Goal: Task Accomplishment & Management: Use online tool/utility

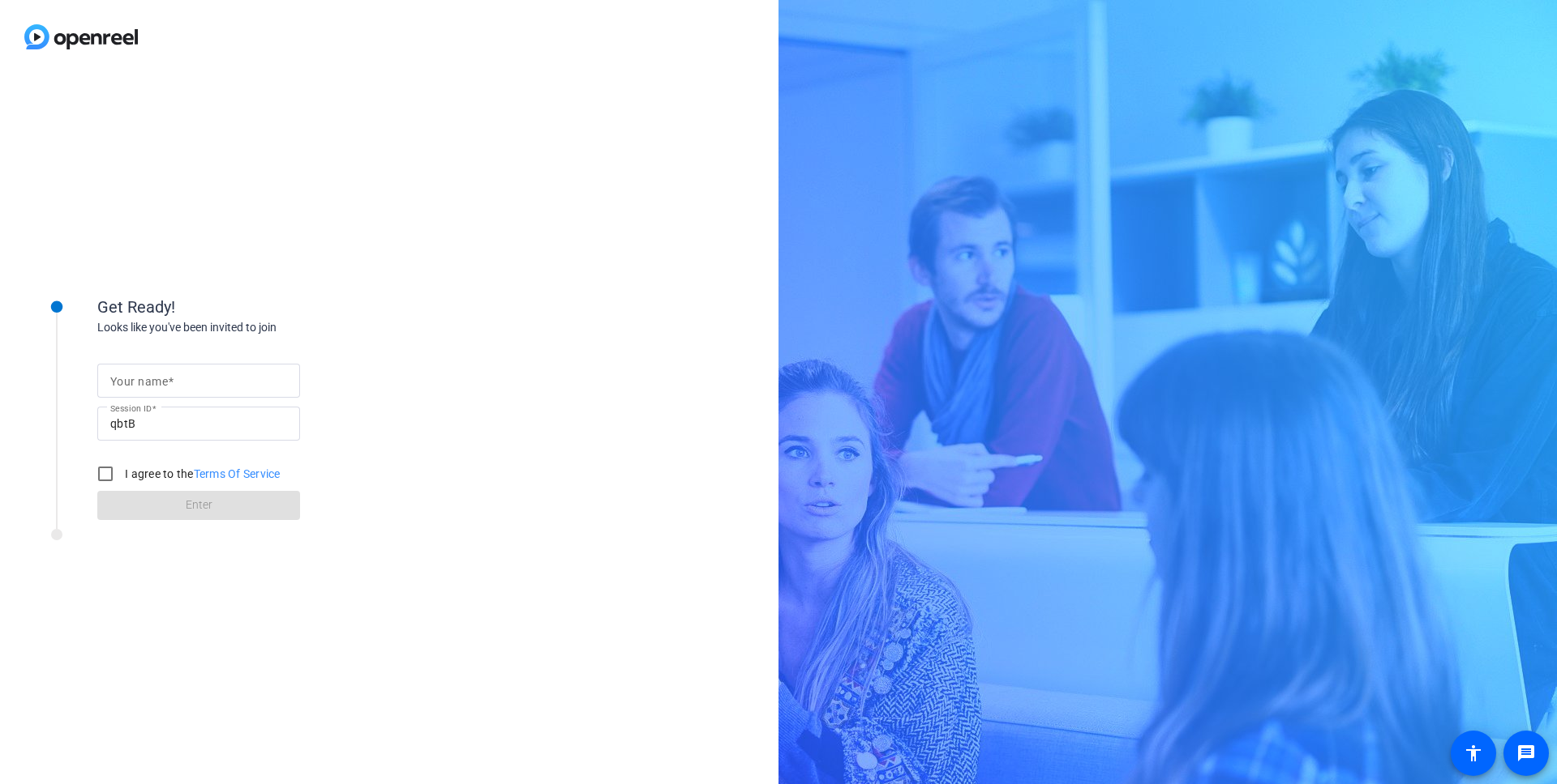
click at [213, 378] on input "Your name" at bounding box center [198, 380] width 177 height 20
type input "[PERSON_NAME]"
click at [126, 478] on label "I agree to the Terms Of Service" at bounding box center [201, 474] width 159 height 16
click at [122, 478] on input "I agree to the Terms Of Service" at bounding box center [106, 474] width 32 height 32
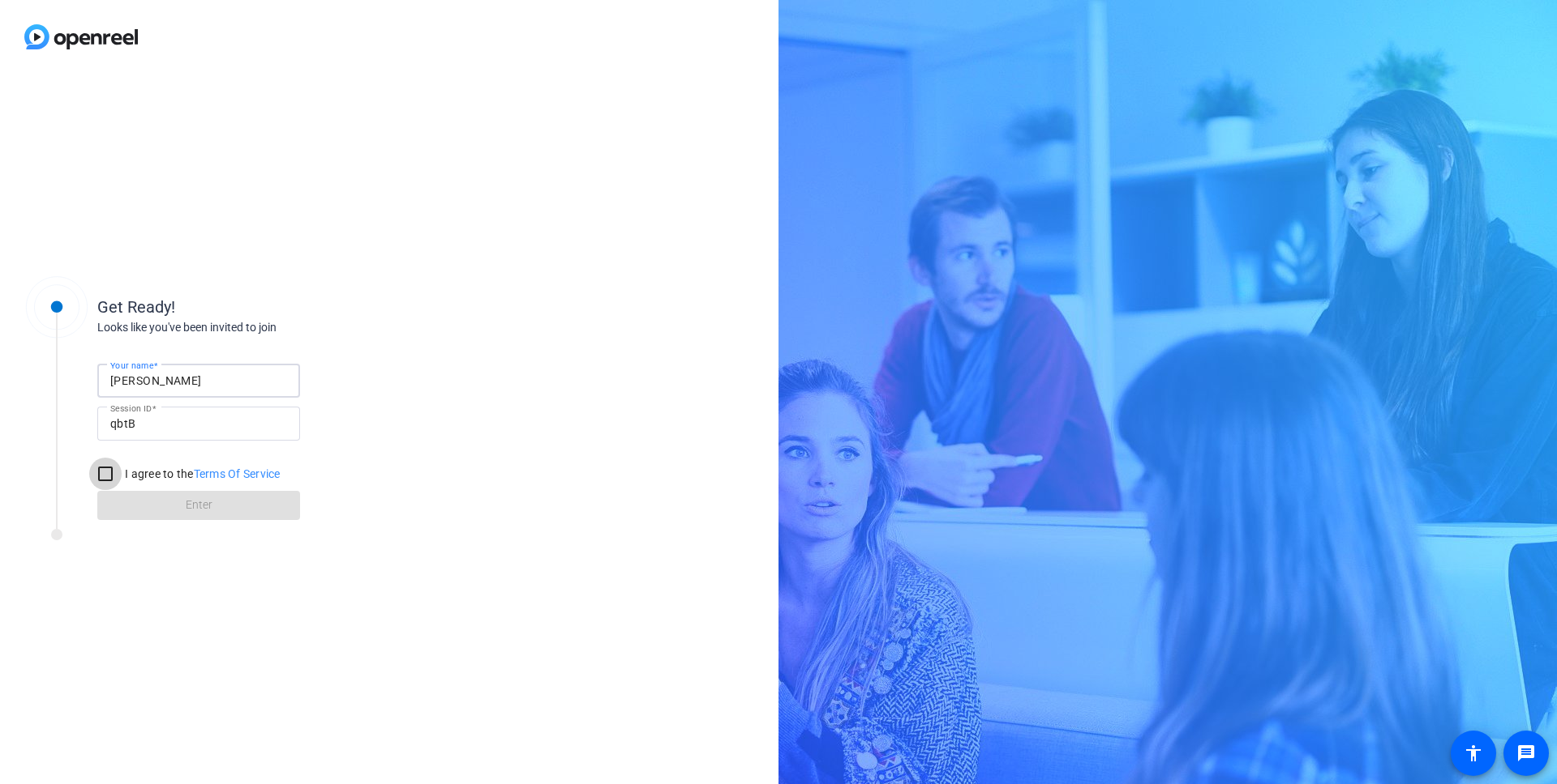
checkbox input "true"
click at [145, 513] on span at bounding box center [199, 506] width 203 height 39
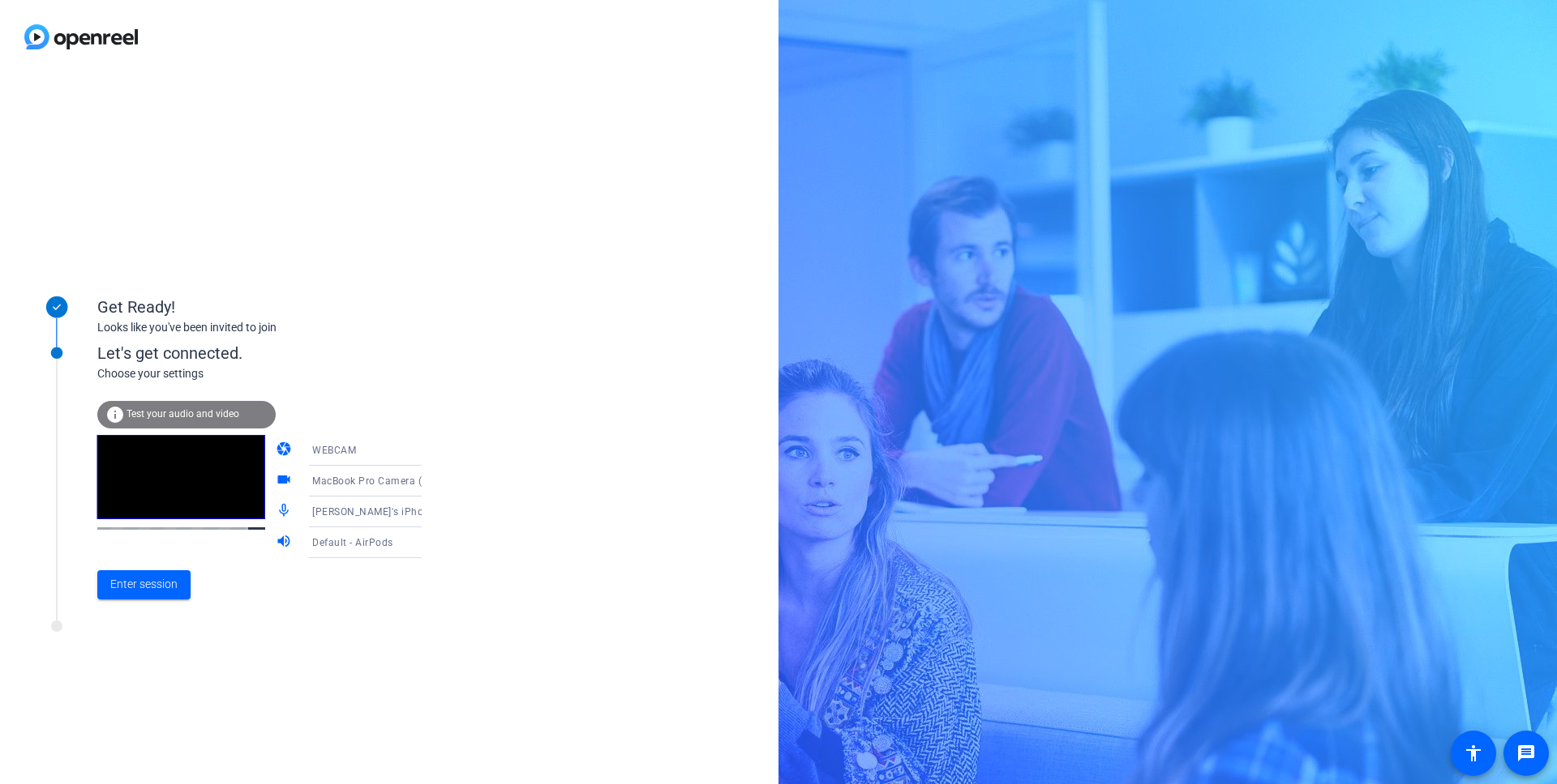
click at [312, 480] on span "MacBook Pro Camera (0000:0001)" at bounding box center [394, 480] width 165 height 13
click at [468, 439] on div at bounding box center [778, 392] width 1557 height 784
click at [353, 453] on div "WEBCAM" at bounding box center [373, 450] width 121 height 20
click at [434, 349] on div at bounding box center [778, 392] width 1557 height 784
click at [155, 589] on span "Enter session" at bounding box center [143, 585] width 67 height 17
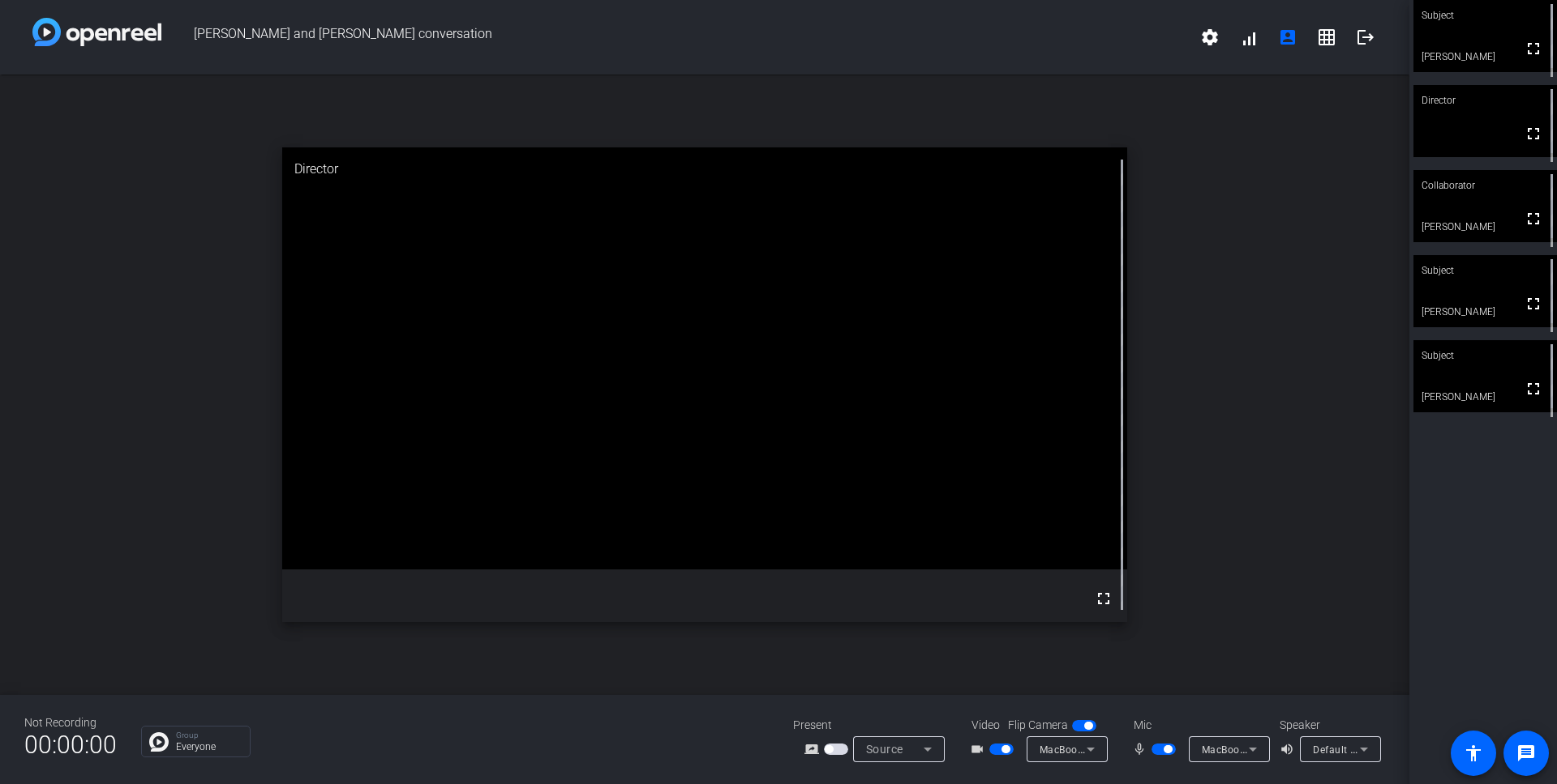
click at [998, 753] on span "button" at bounding box center [1001, 749] width 25 height 11
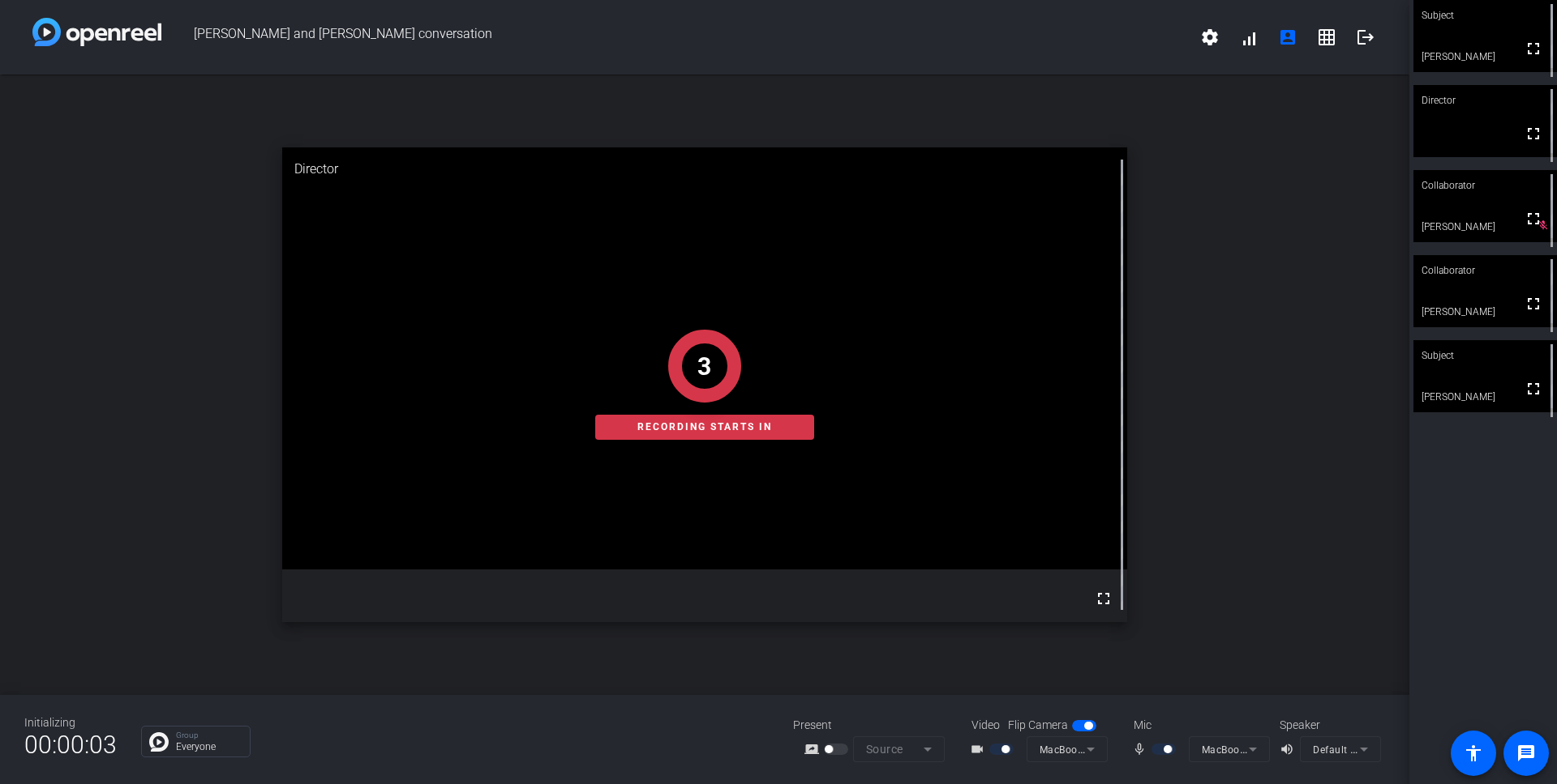
click at [1204, 244] on div "open_in_new Director fullscreen 3 Recording starts in" at bounding box center [704, 384] width 1409 height 620
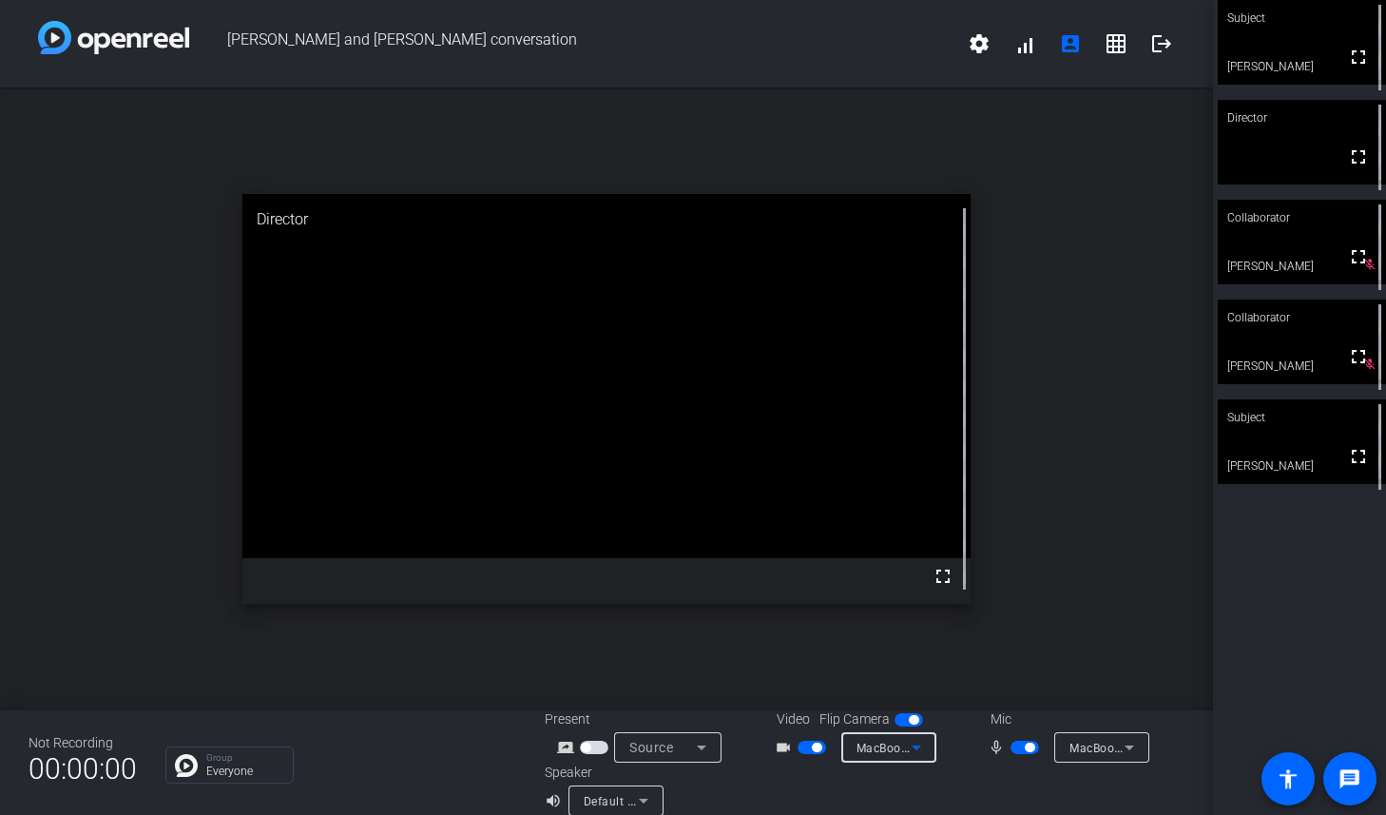
click at [879, 747] on span "MacBook Pro Camera (0000:0001)" at bounding box center [953, 747] width 193 height 15
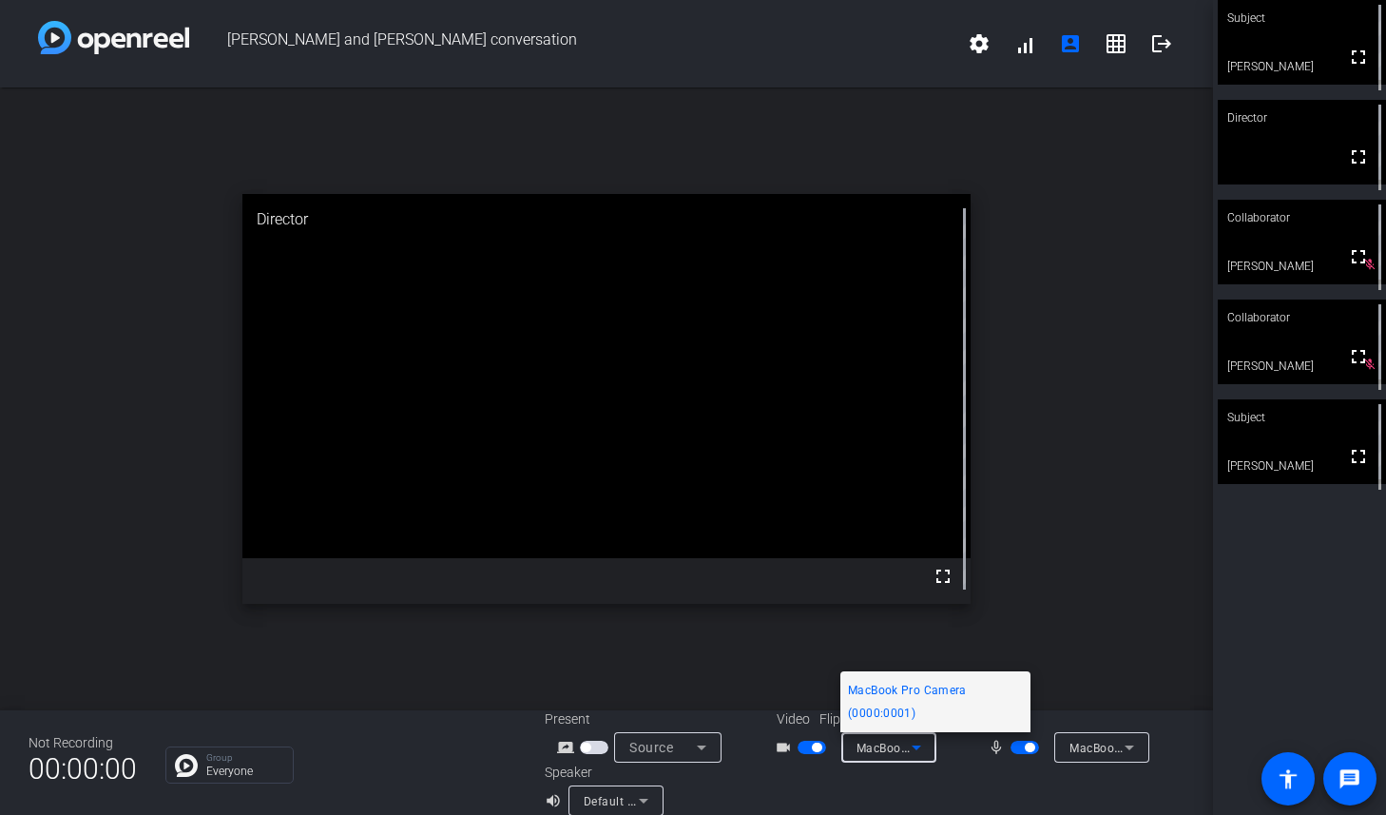
click at [859, 791] on div at bounding box center [693, 407] width 1386 height 815
